Goal: Task Accomplishment & Management: Manage account settings

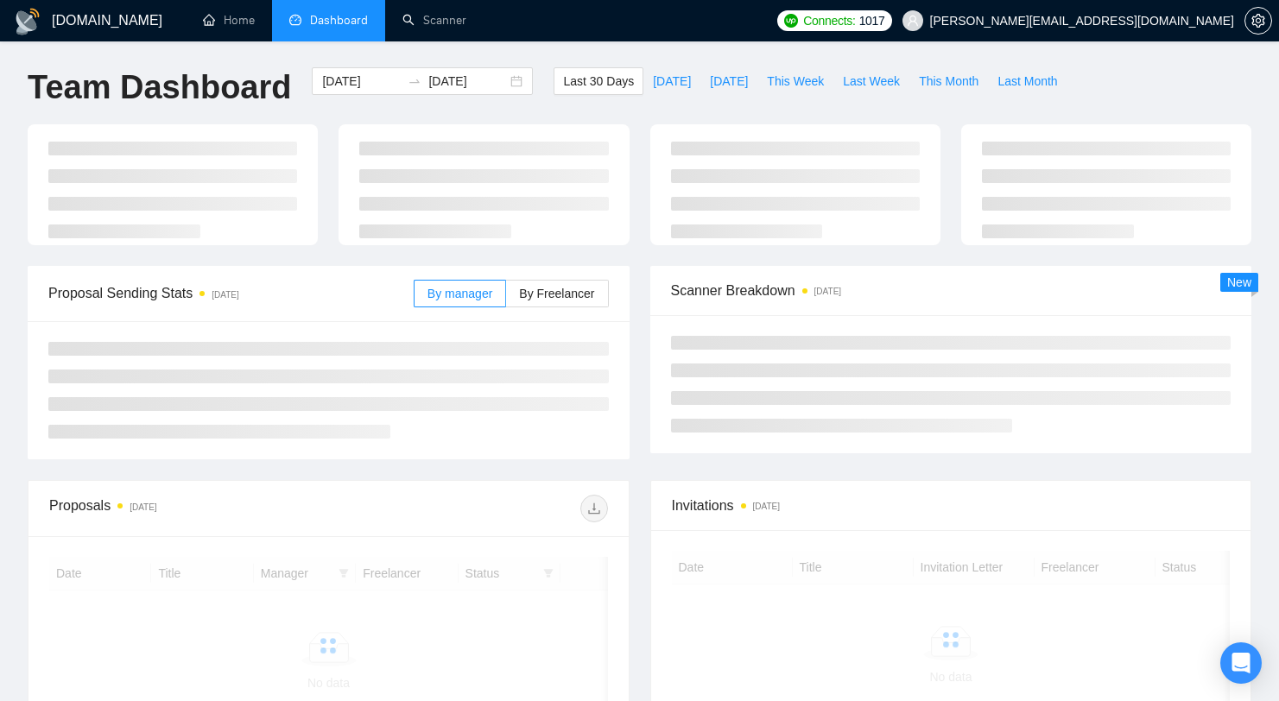
scroll to position [3, 0]
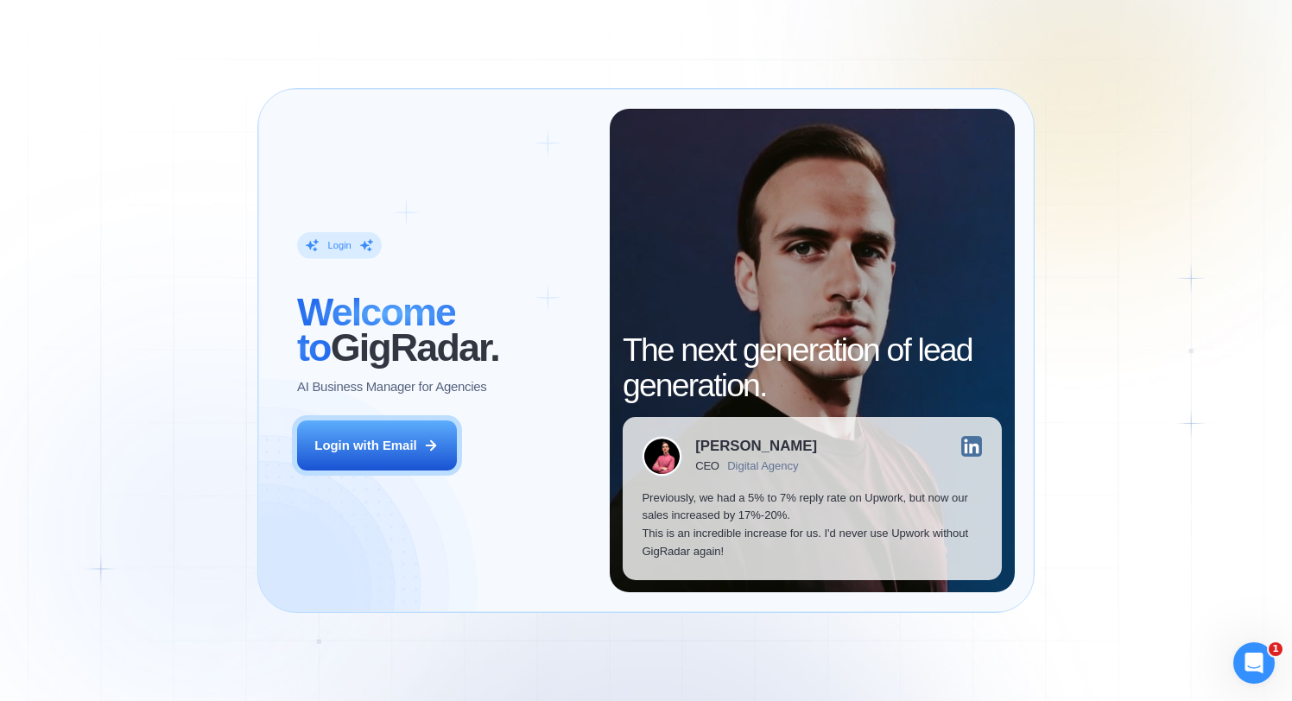
click at [524, 371] on div "‍ Welcome to GigRadar. AI Business Manager for Agencies" at bounding box center [444, 344] width 294 height 102
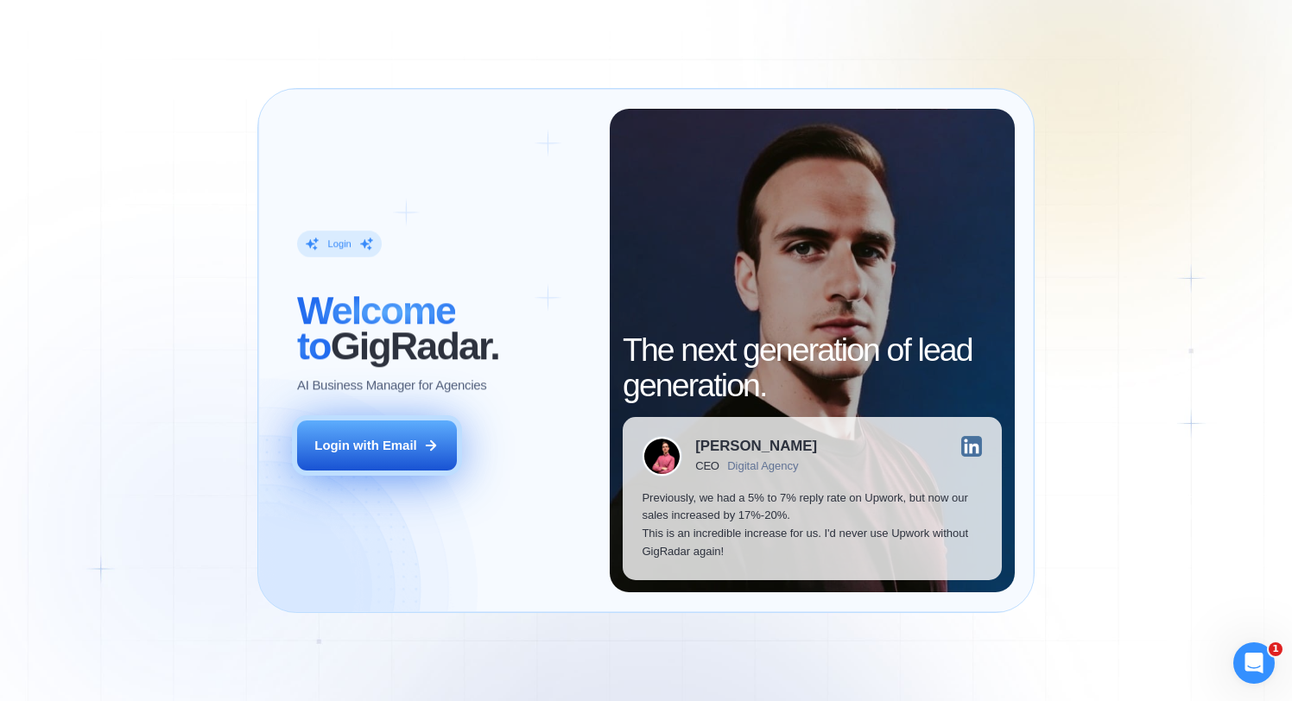
click at [385, 425] on button "Login with Email" at bounding box center [377, 446] width 160 height 50
